Goal: Information Seeking & Learning: Check status

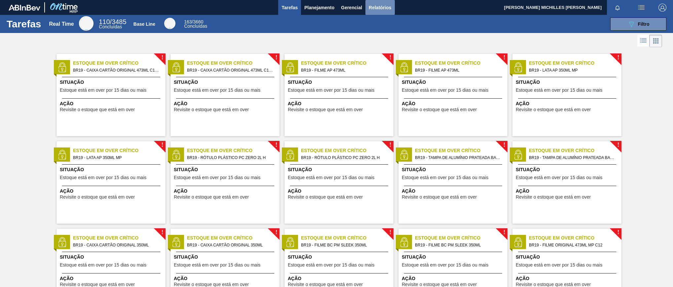
click at [368, 5] on span "Relatórios" at bounding box center [379, 8] width 22 height 8
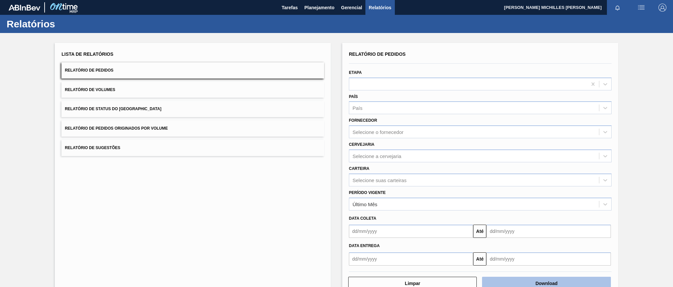
click at [499, 279] on button "Download" at bounding box center [546, 283] width 128 height 13
click at [282, 7] on span "Tarefas" at bounding box center [289, 8] width 16 height 8
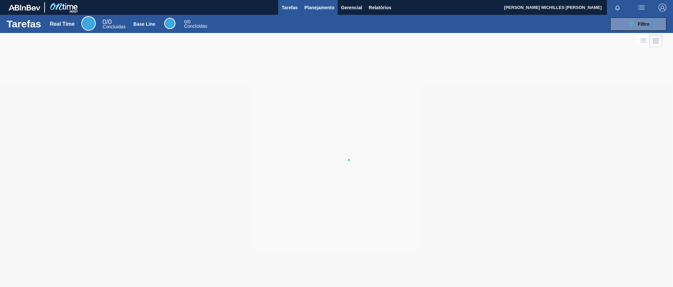
click at [310, 8] on span "Planejamento" at bounding box center [319, 8] width 30 height 8
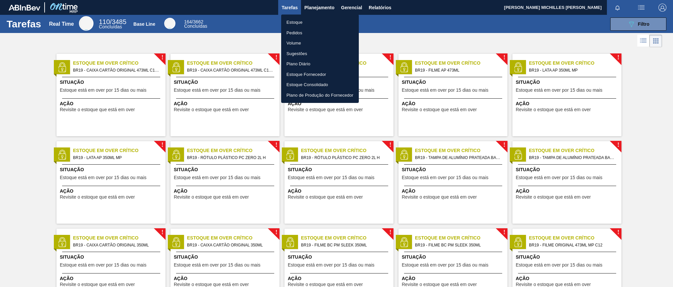
click at [315, 6] on div at bounding box center [336, 143] width 673 height 287
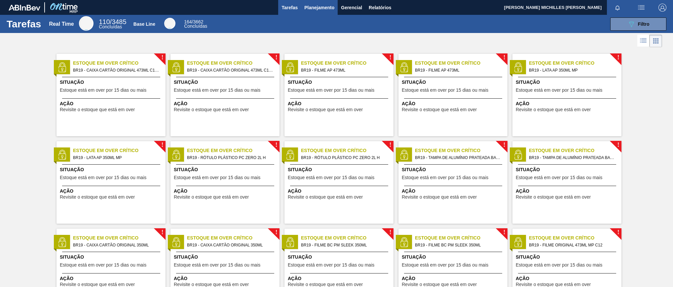
click at [320, 7] on span "Planejamento" at bounding box center [319, 8] width 30 height 8
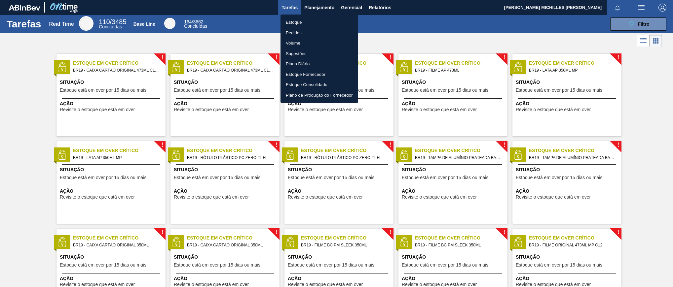
click at [301, 21] on li "Estoque" at bounding box center [319, 22] width 78 height 11
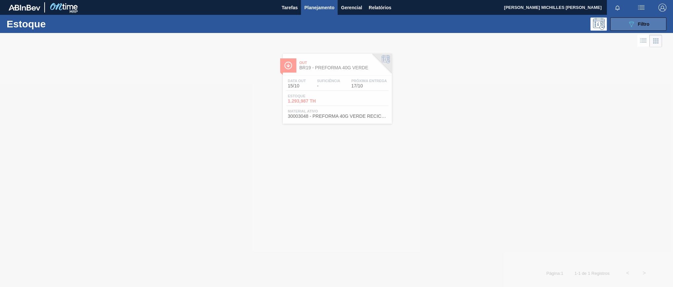
click at [615, 20] on button "089F7B8B-B2A5-4AFE-B5C0-19BA573D28AC Filtro" at bounding box center [638, 24] width 56 height 13
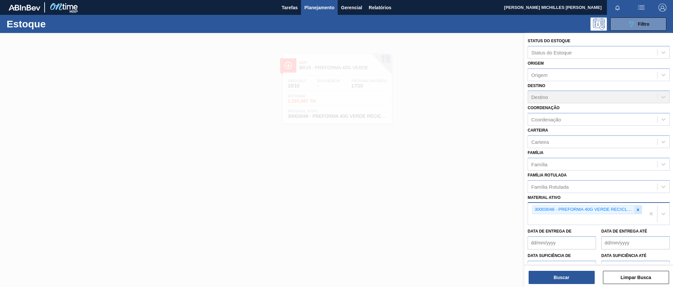
click at [637, 210] on icon at bounding box center [638, 210] width 2 height 2
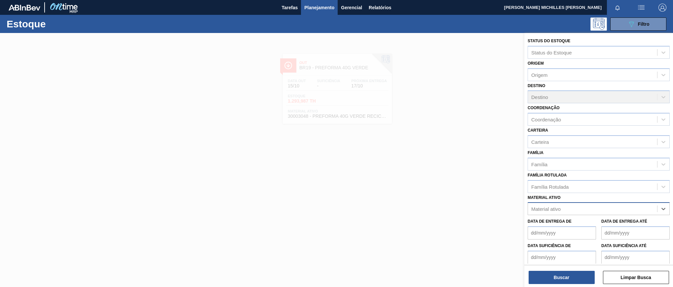
paste ativo "30006636"
type ativo "30006636"
click at [598, 224] on div "30006636 - KIT PEPSI COLA ZERO BIB NF" at bounding box center [598, 225] width 142 height 12
click at [581, 279] on button "Buscar" at bounding box center [561, 277] width 66 height 13
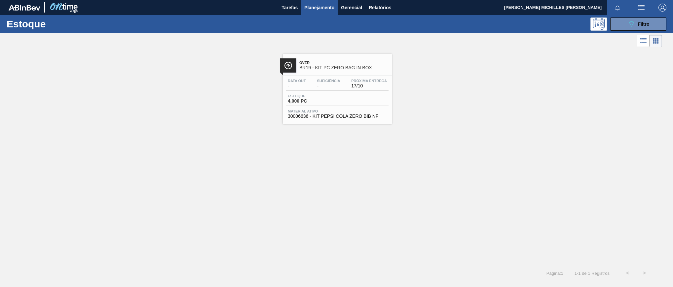
click at [348, 104] on div "Estoque 4,000 PC" at bounding box center [337, 100] width 102 height 12
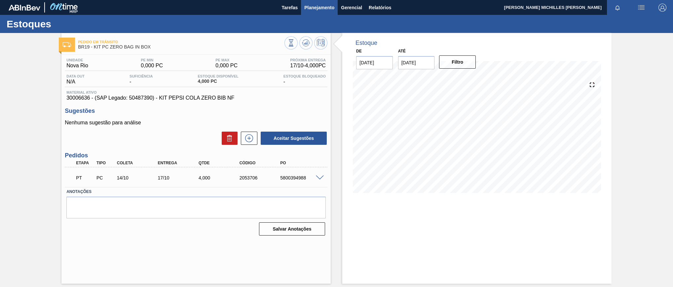
click at [322, 7] on span "Planejamento" at bounding box center [319, 8] width 30 height 8
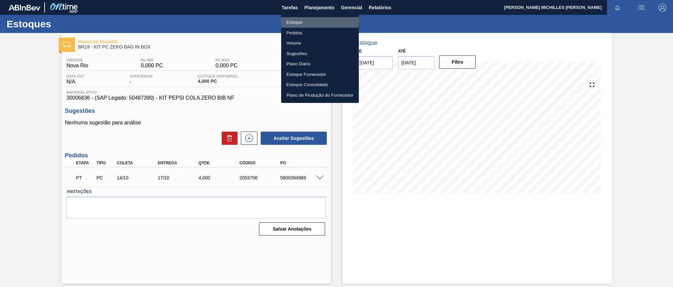
click at [310, 21] on li "Estoque" at bounding box center [320, 22] width 78 height 11
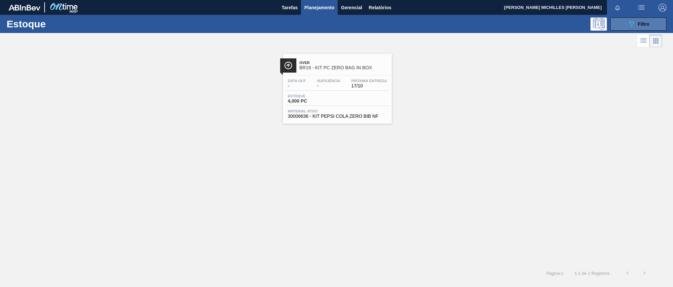
click at [623, 25] on button "089F7B8B-B2A5-4AFE-B5C0-19BA573D28AC Filtro" at bounding box center [638, 24] width 56 height 13
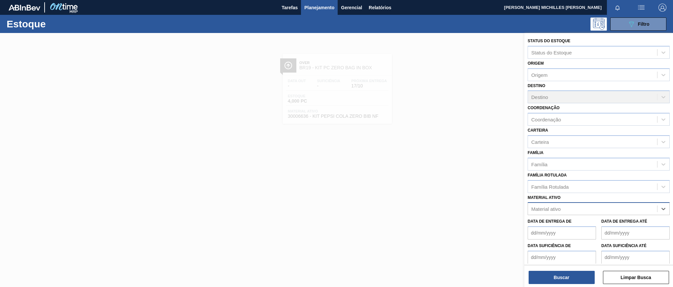
paste ativo "30003623"
type ativo "30003623"
click at [638, 225] on div "30003623 - FILME STRETCH;500 MM;23 MICRA;;HISTRETCH" at bounding box center [598, 225] width 142 height 12
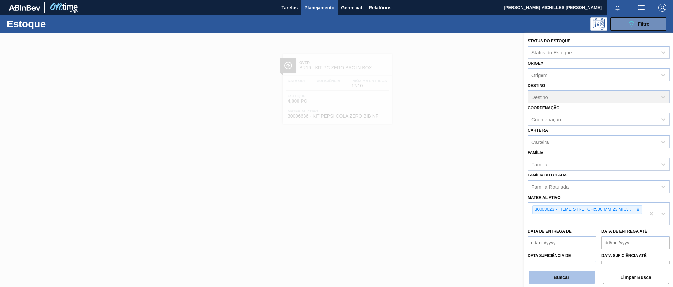
click at [572, 279] on button "Buscar" at bounding box center [561, 277] width 66 height 13
